Goal: Information Seeking & Learning: Learn about a topic

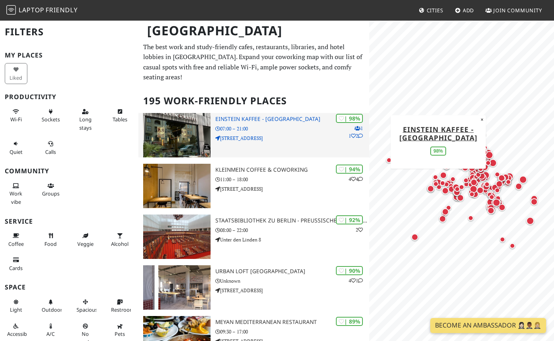
click at [283, 122] on div "| 98% 1 1 2 Einstein Kaffee - Charlottenburg 07:00 – 21:00 Kantstraße 126" at bounding box center [292, 135] width 154 height 44
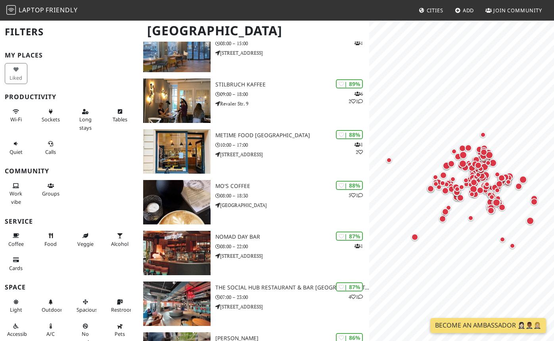
scroll to position [343, 0]
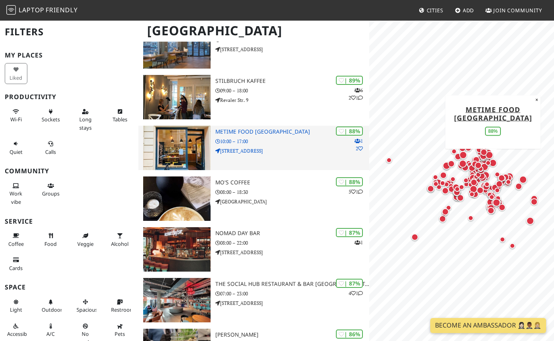
click at [294, 147] on div "| 88% 1 2 metime food Berlin 10:00 – 17:00 Pasteurstraße 18" at bounding box center [292, 148] width 154 height 44
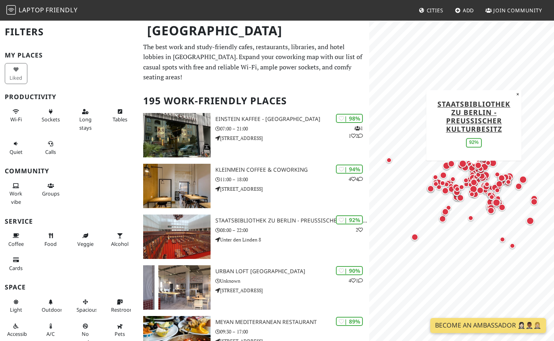
scroll to position [0, 0]
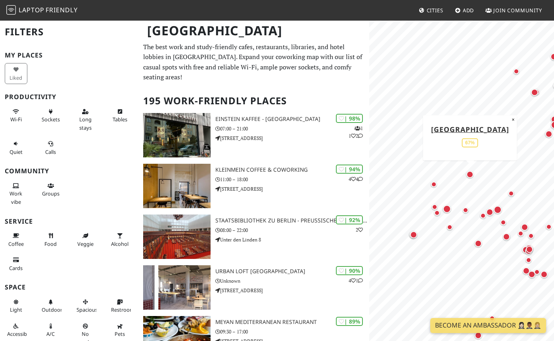
click at [470, 175] on div "Map marker" at bounding box center [470, 174] width 7 height 7
click at [435, 185] on div "Map marker" at bounding box center [434, 185] width 6 height 6
click at [435, 206] on div "Map marker" at bounding box center [435, 207] width 6 height 6
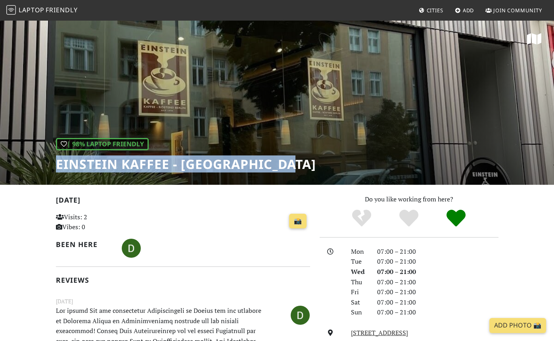
drag, startPoint x: 57, startPoint y: 167, endPoint x: 303, endPoint y: 165, distance: 246.4
click at [303, 165] on h1 "Einstein Kaffee - Charlottenburg" at bounding box center [186, 164] width 260 height 15
copy h1 "Einstein Kaffee - Charlottenburg"
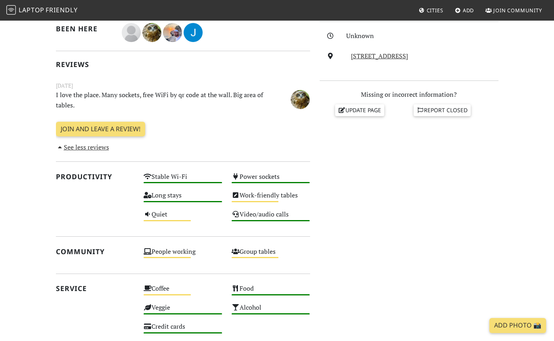
scroll to position [212, 0]
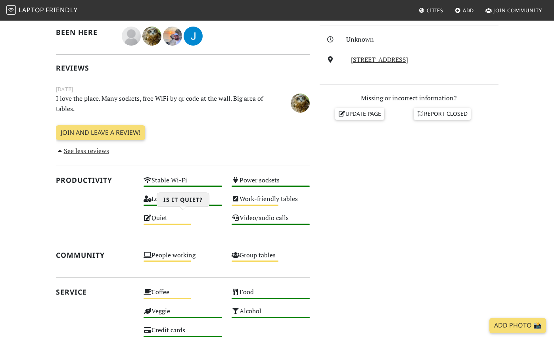
click at [189, 223] on div "Quiet Medium" at bounding box center [183, 221] width 88 height 19
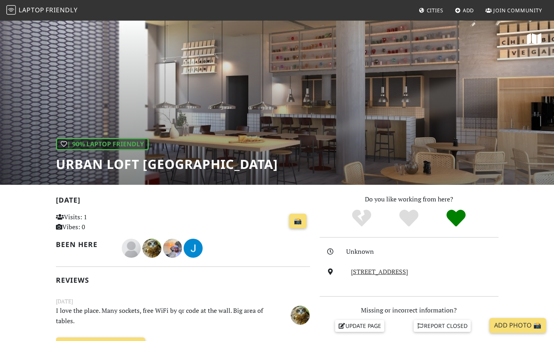
scroll to position [0, 0]
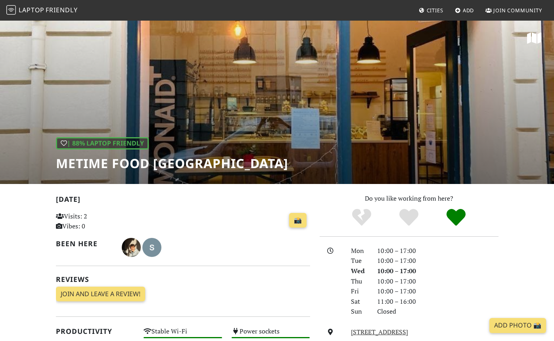
scroll to position [1, 0]
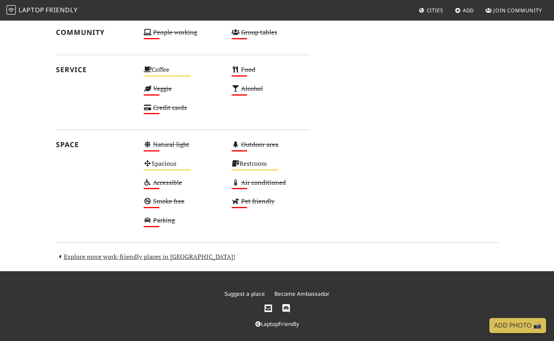
scroll to position [375, 0]
